Goal: Transaction & Acquisition: Obtain resource

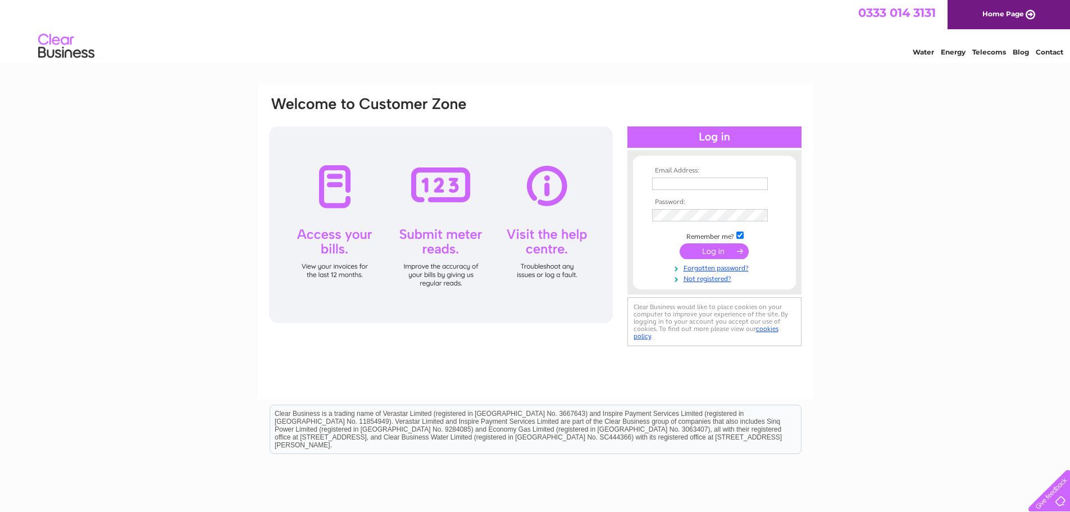
type input "[EMAIL_ADDRESS][DOMAIN_NAME]"
click at [720, 249] on input "submit" at bounding box center [714, 251] width 69 height 16
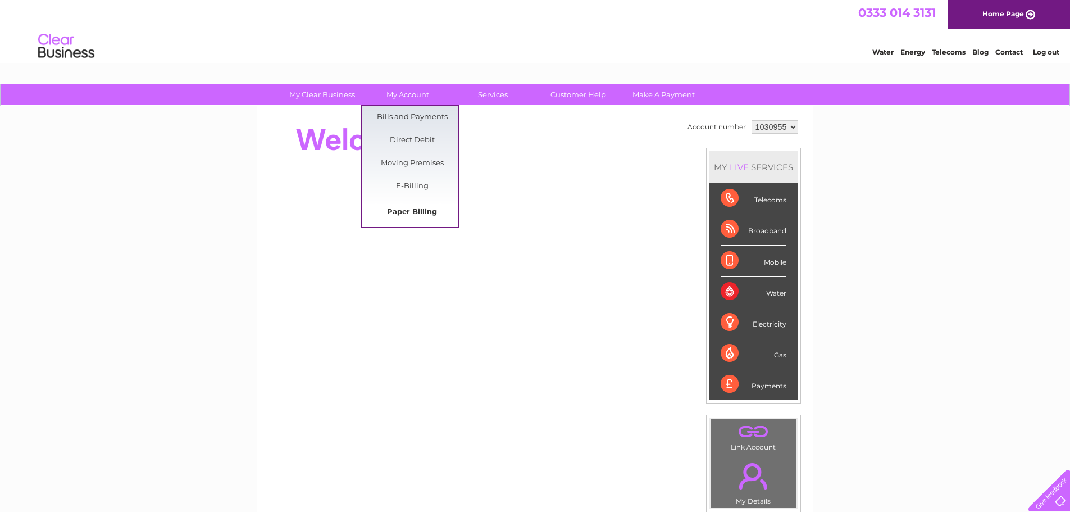
click at [403, 209] on link "Paper Billing" at bounding box center [412, 212] width 93 height 22
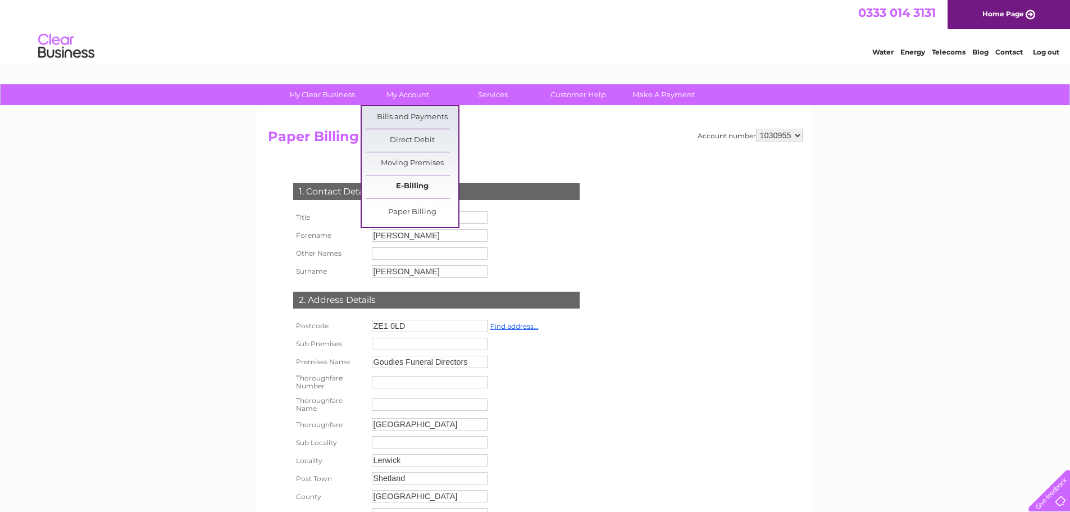
click at [408, 183] on link "E-Billing" at bounding box center [412, 186] width 93 height 22
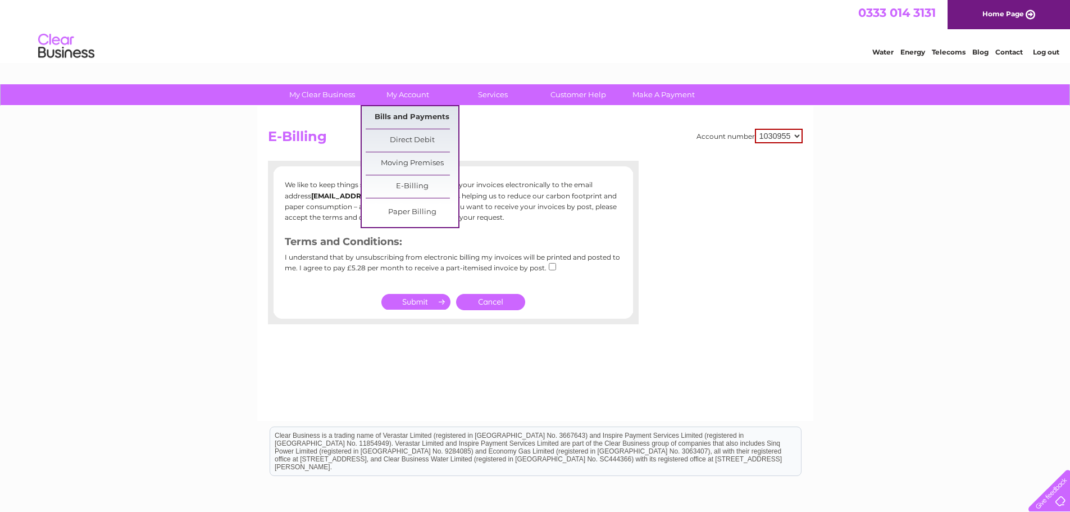
click at [406, 113] on link "Bills and Payments" at bounding box center [412, 117] width 93 height 22
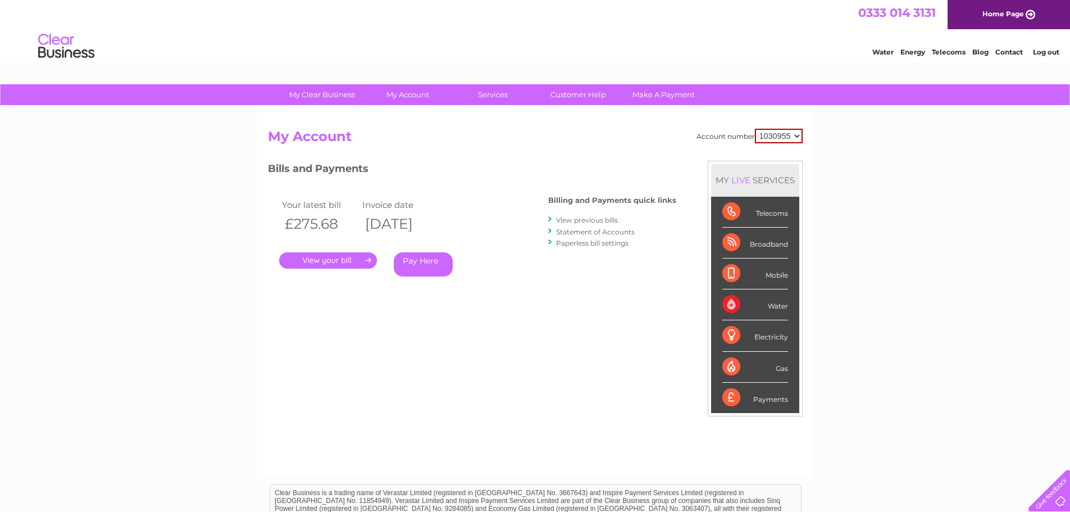
click at [339, 261] on link "." at bounding box center [328, 260] width 98 height 16
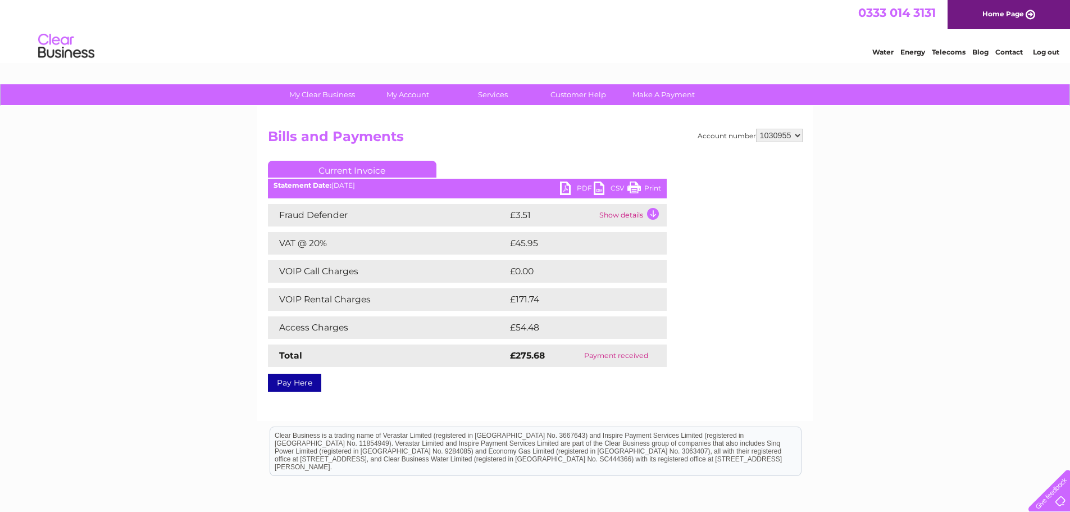
click at [580, 187] on link "PDF" at bounding box center [577, 189] width 34 height 16
